Goal: Task Accomplishment & Management: Complete application form

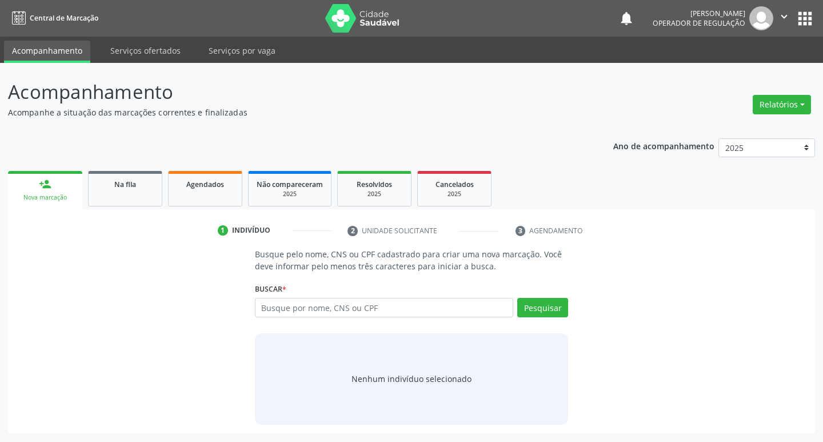
click at [361, 308] on input "text" at bounding box center [384, 307] width 259 height 19
type input "1"
type input "i"
type input "[PERSON_NAME]"
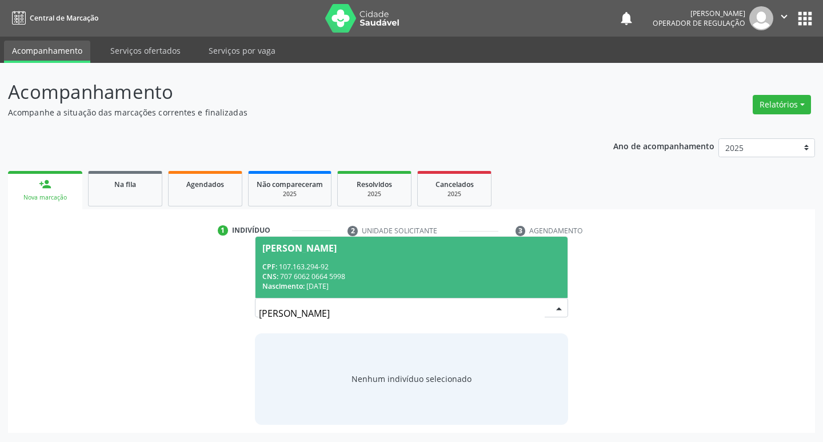
click at [346, 270] on div "CPF: 107.163.294-92" at bounding box center [411, 267] width 299 height 10
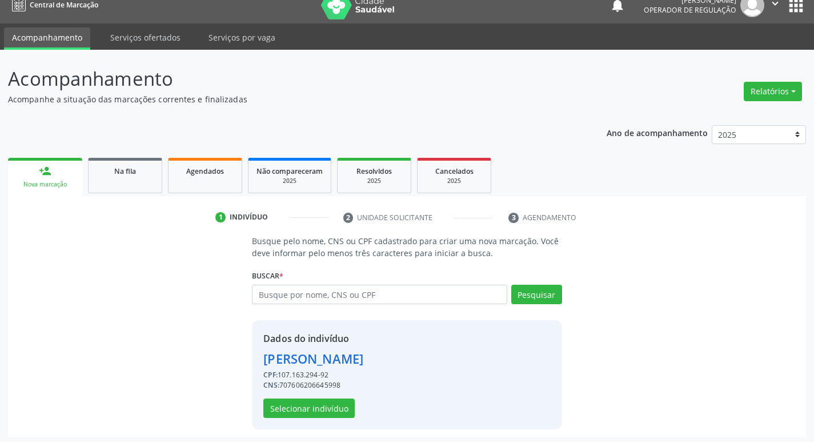
scroll to position [17, 0]
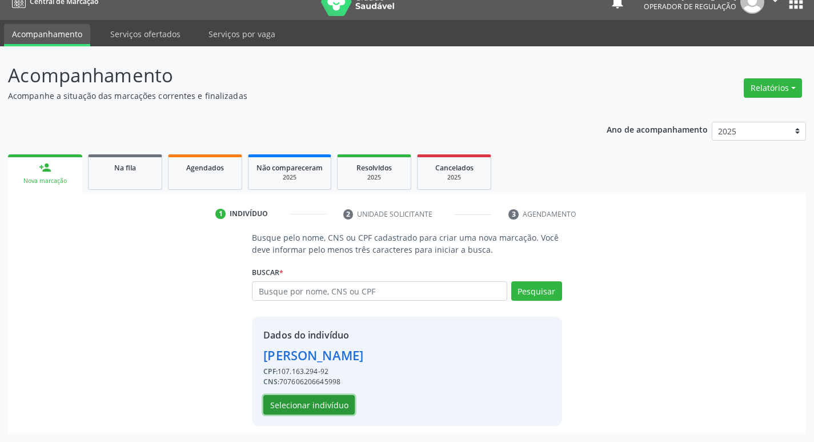
click at [339, 413] on button "Selecionar indivíduo" at bounding box center [308, 404] width 91 height 19
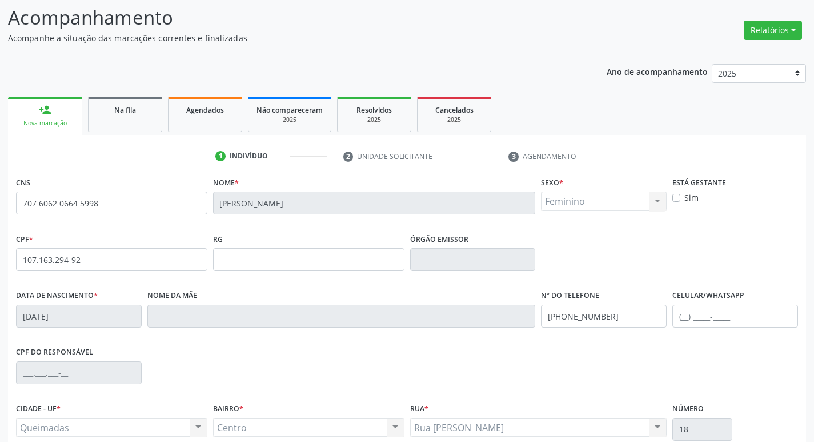
scroll to position [178, 0]
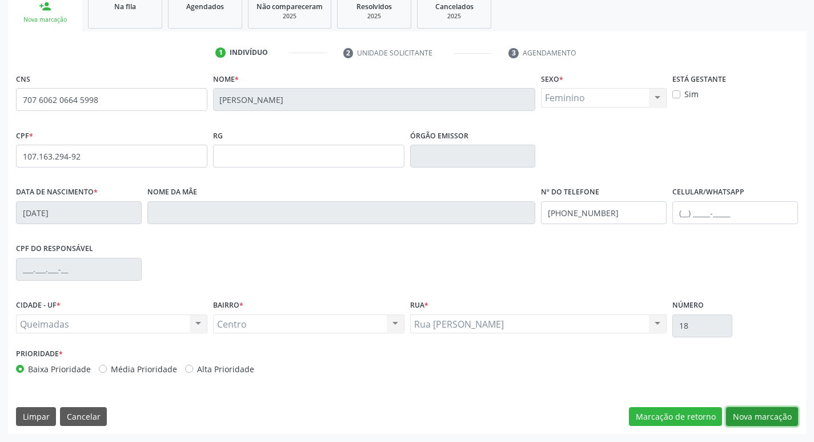
click at [770, 411] on button "Nova marcação" at bounding box center [762, 416] width 72 height 19
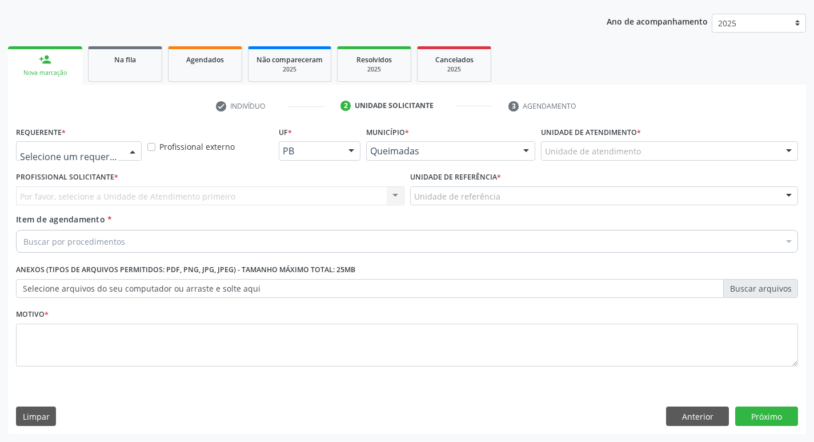
click at [137, 150] on div at bounding box center [132, 151] width 17 height 19
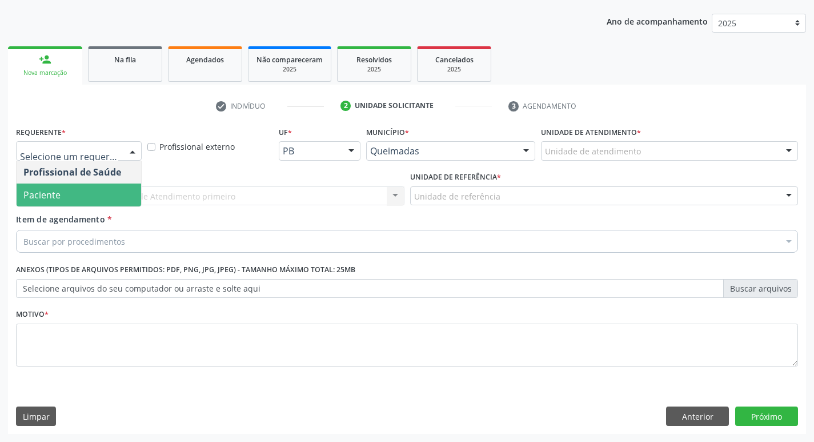
click at [101, 192] on span "Paciente" at bounding box center [79, 194] width 125 height 23
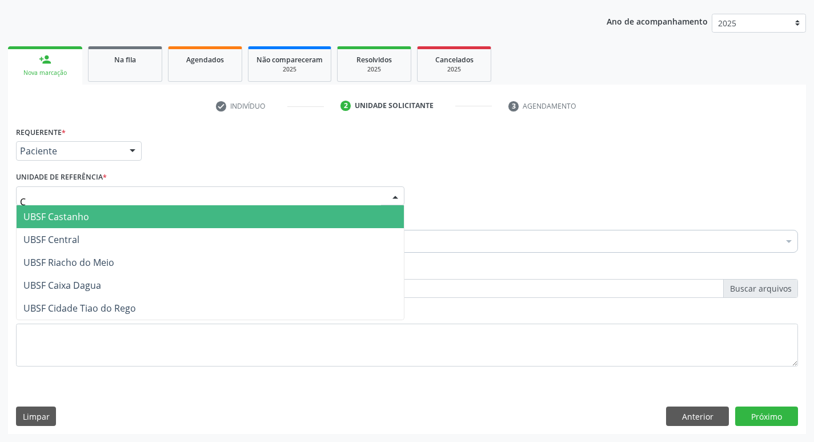
type input "CE"
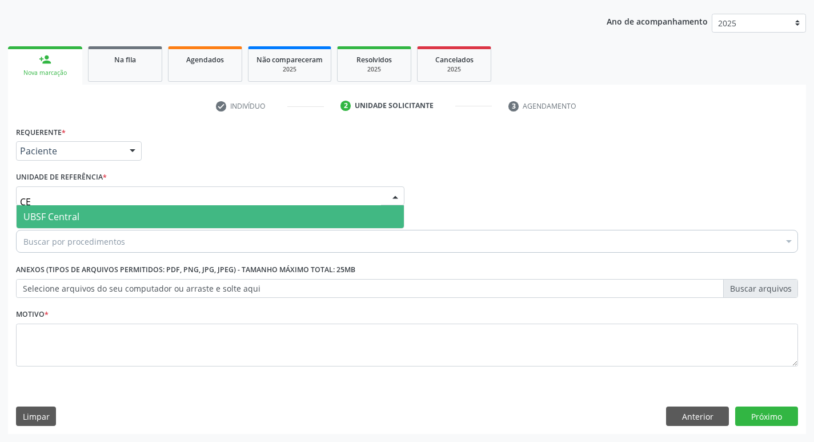
click at [124, 214] on span "UBSF Central" at bounding box center [210, 216] width 387 height 23
